Goal: Information Seeking & Learning: Learn about a topic

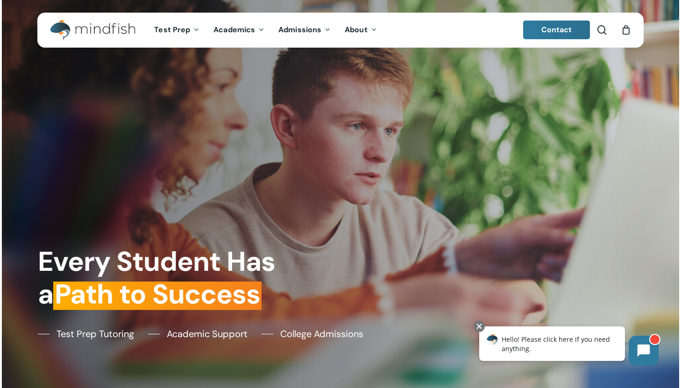
click at [63, 30] on img "Main Menu" at bounding box center [88, 30] width 76 height 21
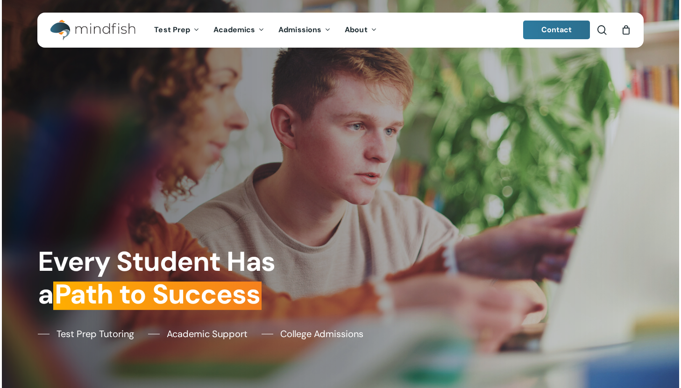
click at [82, 29] on img "Main Menu" at bounding box center [88, 30] width 76 height 21
